Goal: Task Accomplishment & Management: Manage account settings

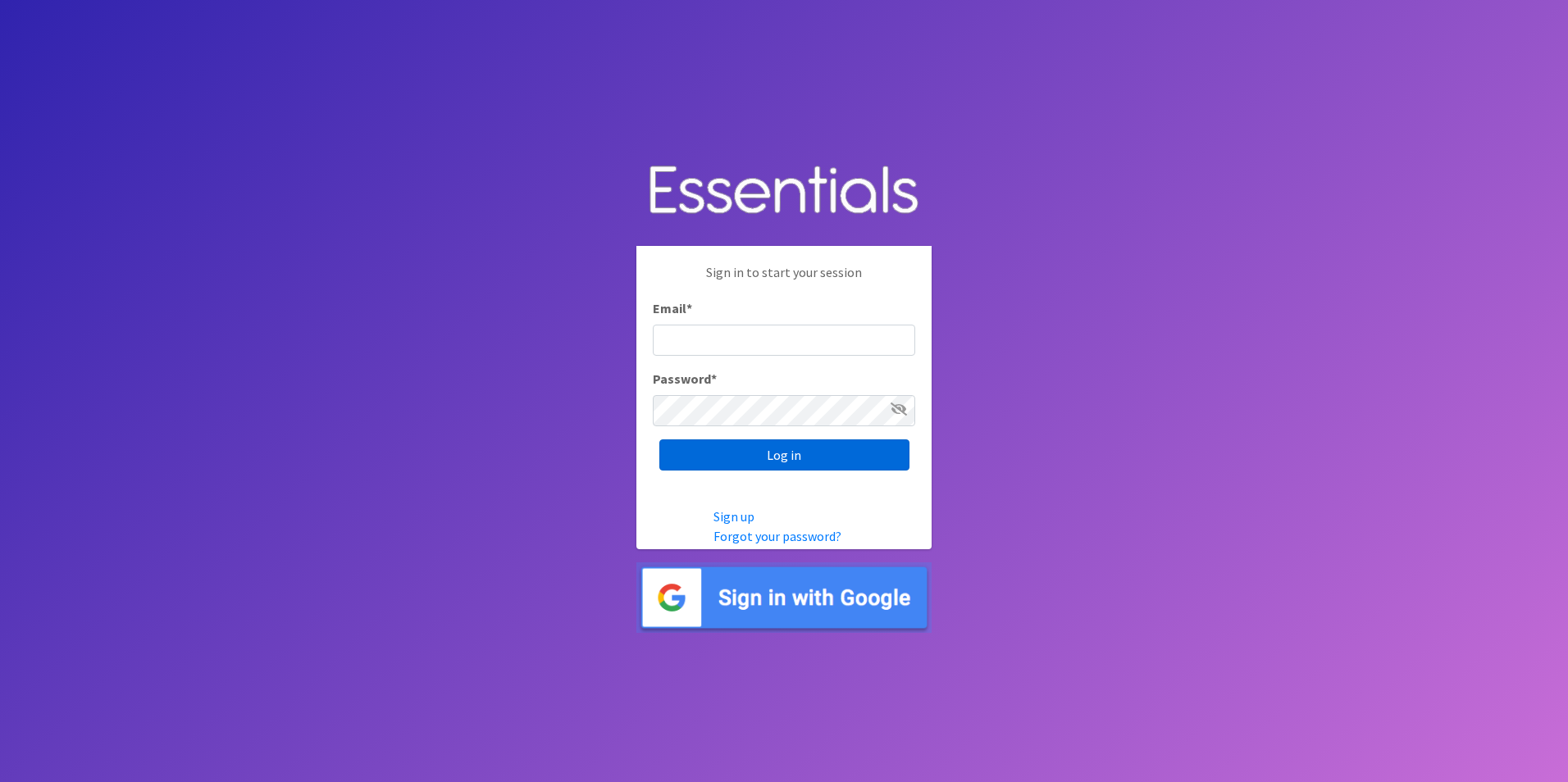
type input "[PERSON_NAME][EMAIL_ADDRESS][DOMAIN_NAME]"
click at [744, 451] on input "Log in" at bounding box center [784, 455] width 250 height 31
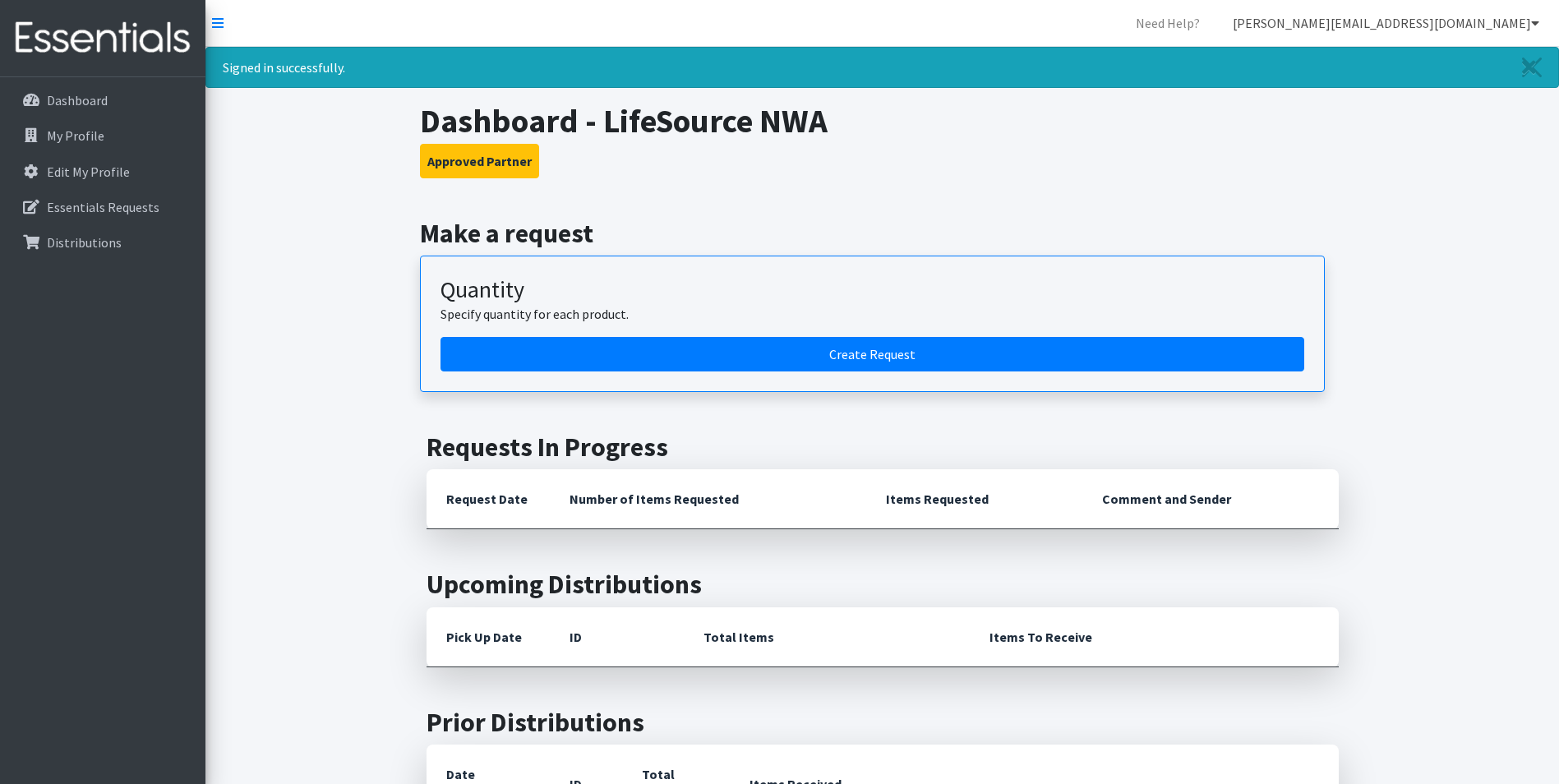
click at [1537, 22] on icon at bounding box center [1535, 23] width 8 height 14
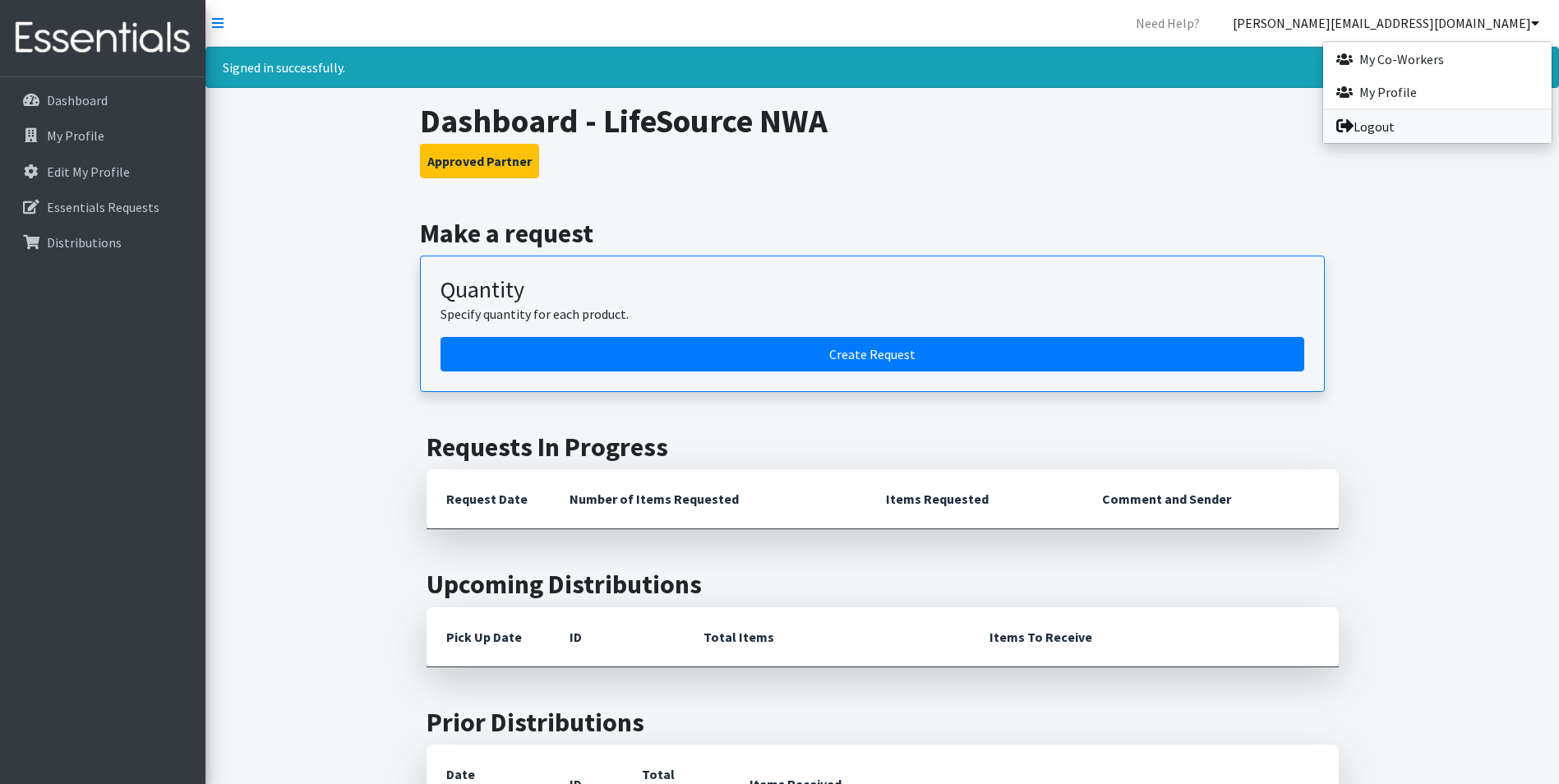
click at [1466, 123] on link "Logout" at bounding box center [1437, 126] width 229 height 33
